Goal: Information Seeking & Learning: Find specific fact

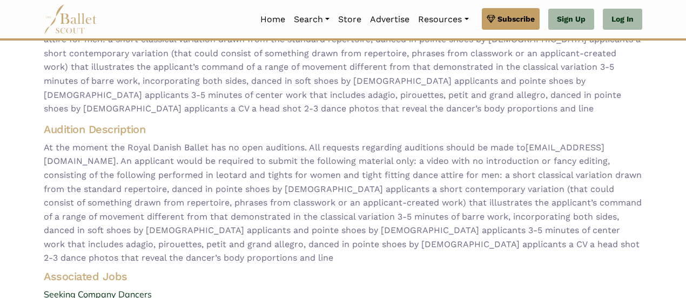
scroll to position [108, 0]
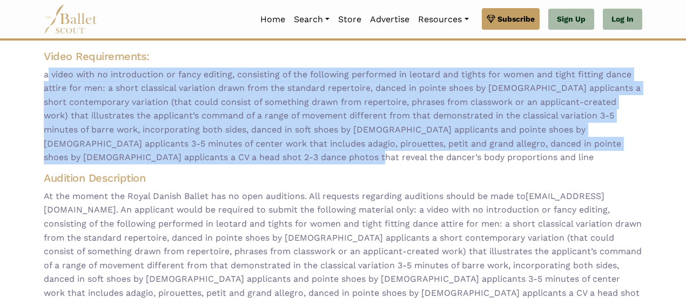
drag, startPoint x: 273, startPoint y: 157, endPoint x: 41, endPoint y: 78, distance: 245.4
click at [41, 78] on div "Video Requirements:" at bounding box center [343, 106] width 616 height 119
copy span "a video with no introduction or fancy editing, consisting of the following perf…"
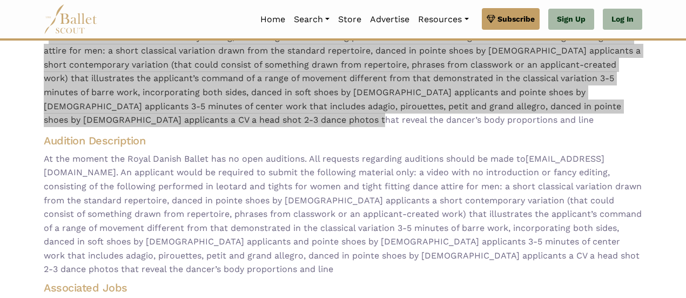
scroll to position [162, 0]
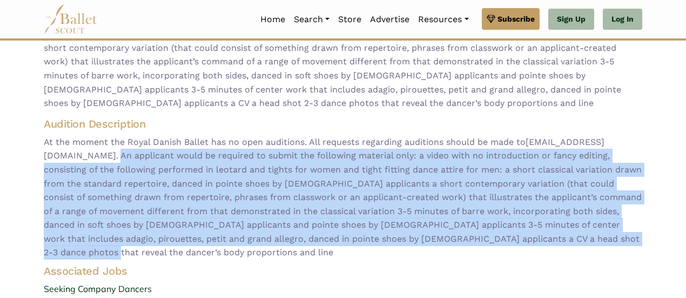
drag, startPoint x: 615, startPoint y: 242, endPoint x: 20, endPoint y: 155, distance: 601.5
copy span "An applicant would be required to submit the following material only: a video w…"
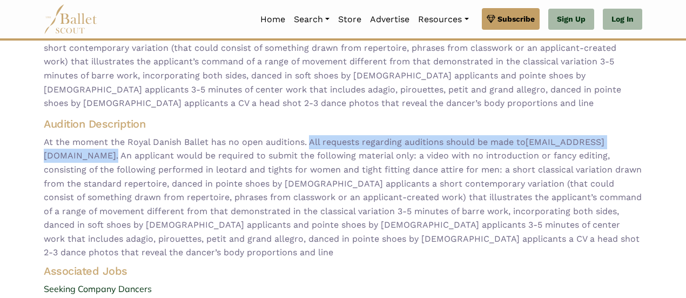
drag, startPoint x: 636, startPoint y: 139, endPoint x: 312, endPoint y: 149, distance: 324.2
click at [312, 149] on span "At the moment the Royal Danish Ballet has no open auditions. All requests regar…" at bounding box center [343, 197] width 598 height 124
copy span "All requests regarding auditions should be made to job.ballet@kglteater.dk ."
